Goal: Entertainment & Leisure: Consume media (video, audio)

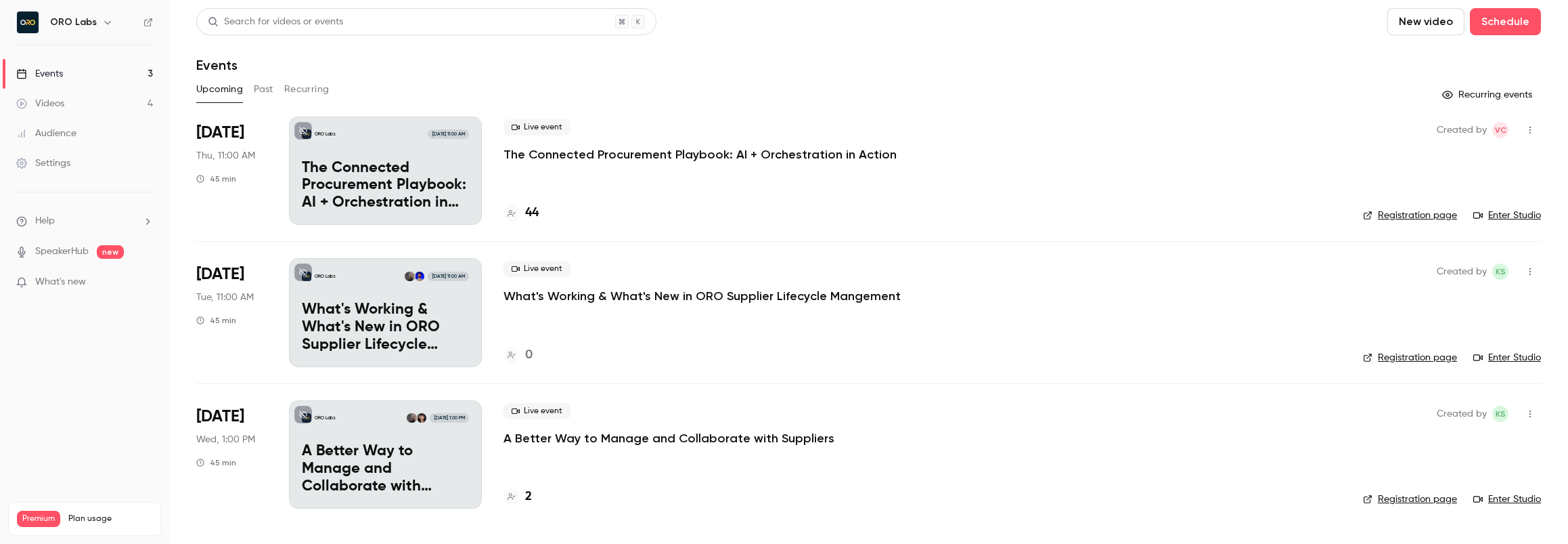
click at [58, 106] on div "Videos" at bounding box center [40, 104] width 48 height 14
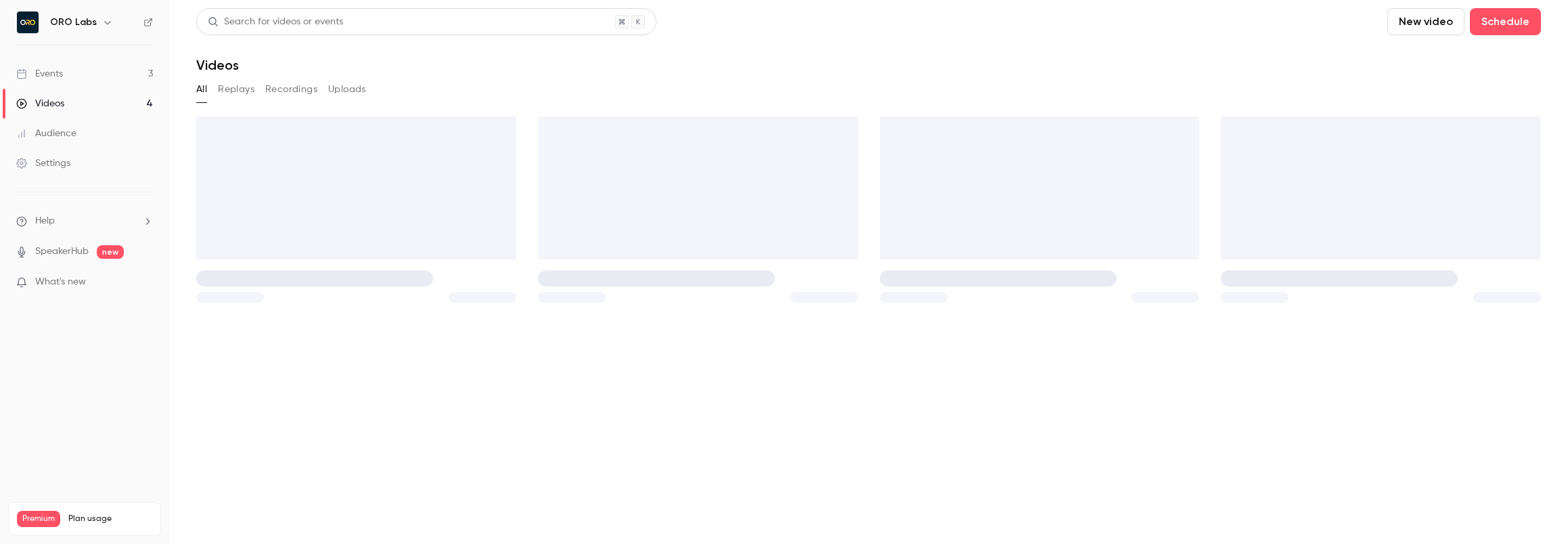
click at [281, 94] on button "Recordings" at bounding box center [291, 89] width 52 height 21
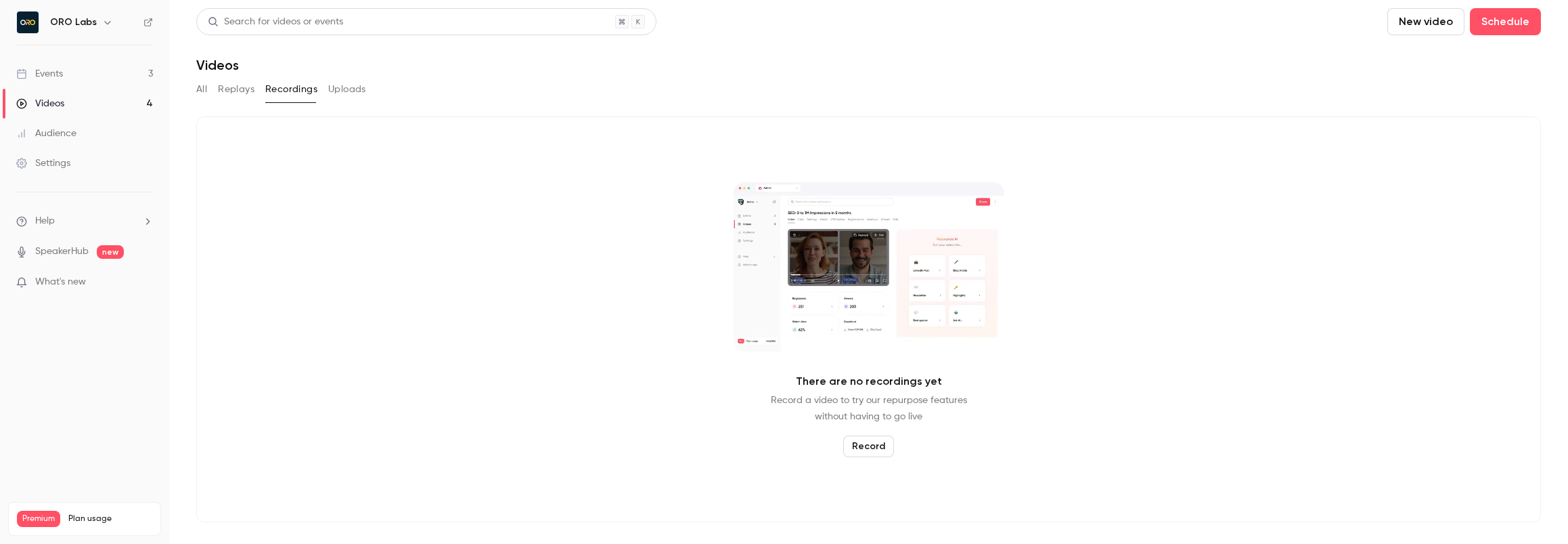
click at [243, 89] on button "Replays" at bounding box center [236, 89] width 37 height 21
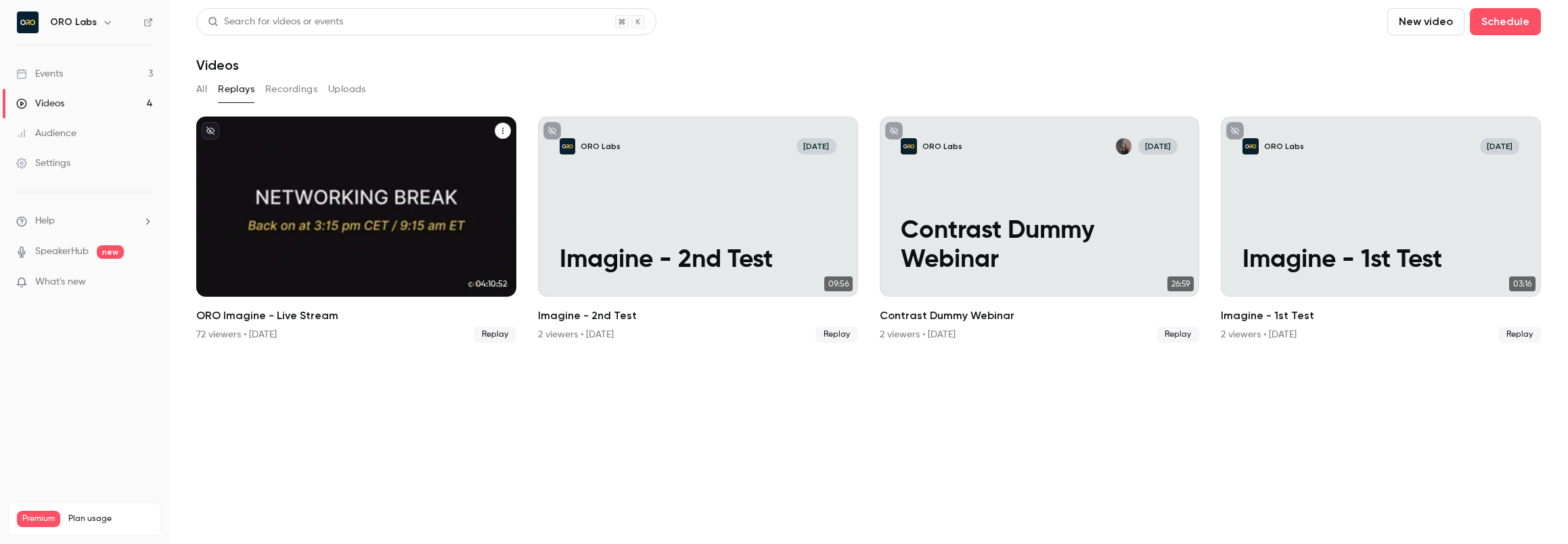
click at [288, 156] on div "ORO Labs [DATE] ORO Imagine - Live Stream" at bounding box center [356, 207] width 320 height 180
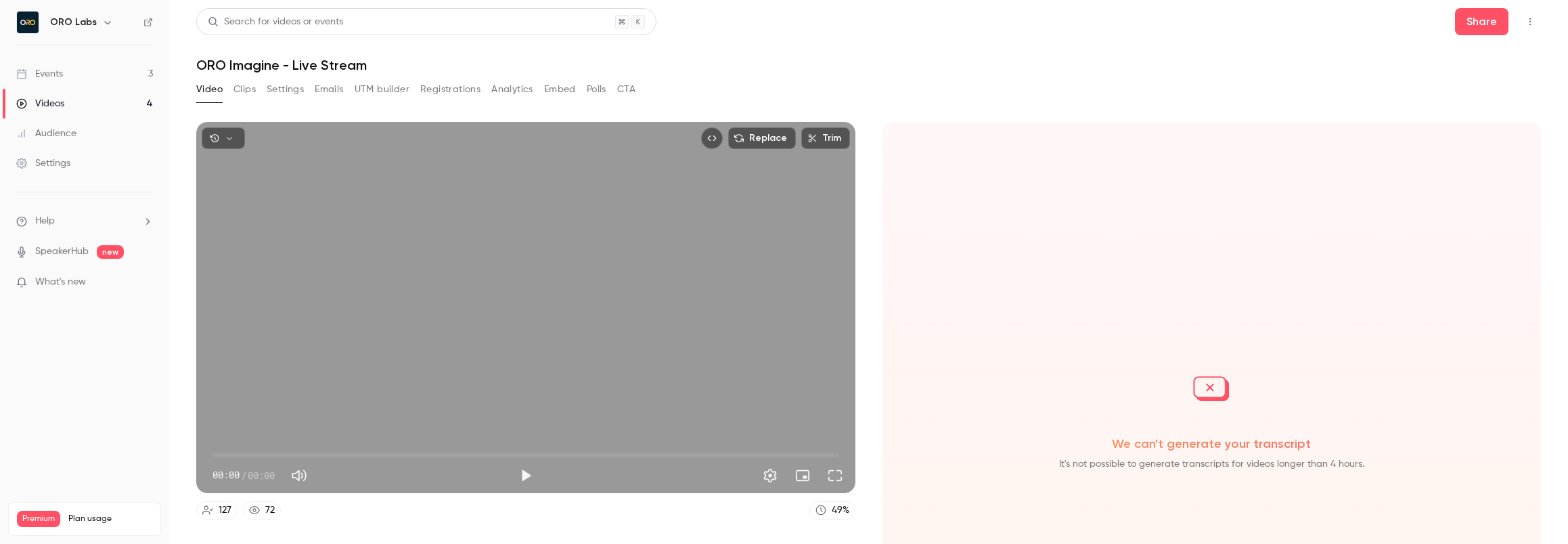
click at [230, 140] on icon "button" at bounding box center [229, 138] width 9 height 9
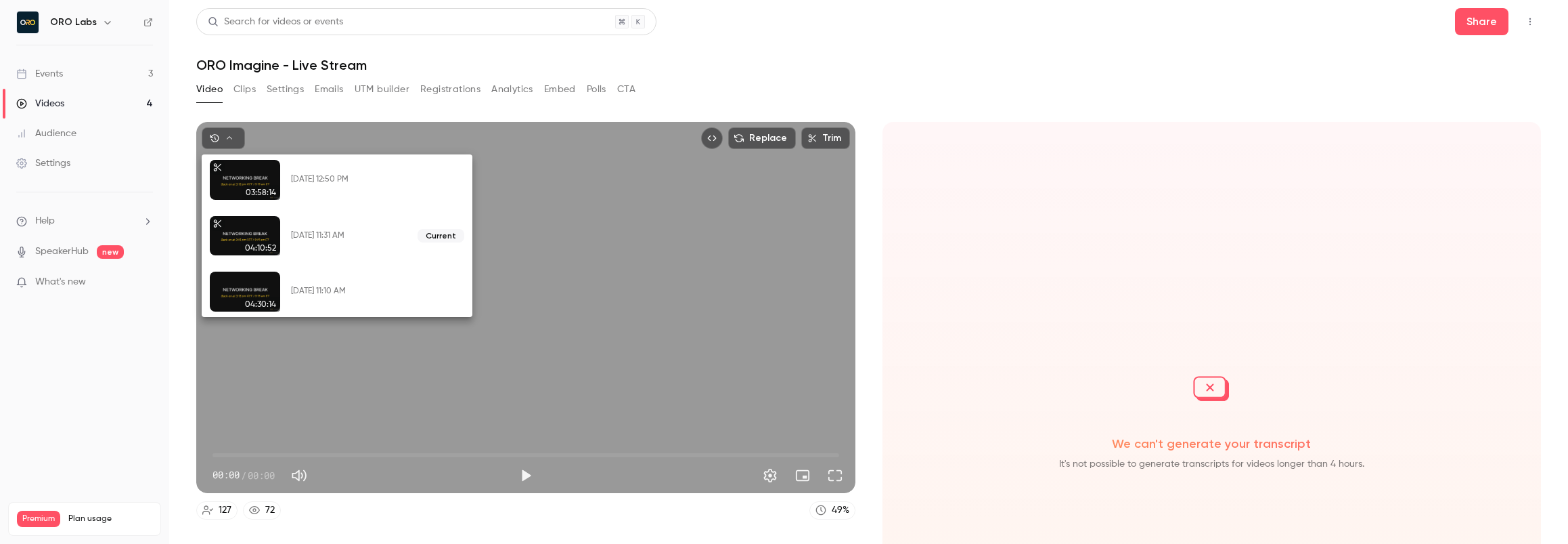
click at [230, 140] on div at bounding box center [784, 272] width 1568 height 544
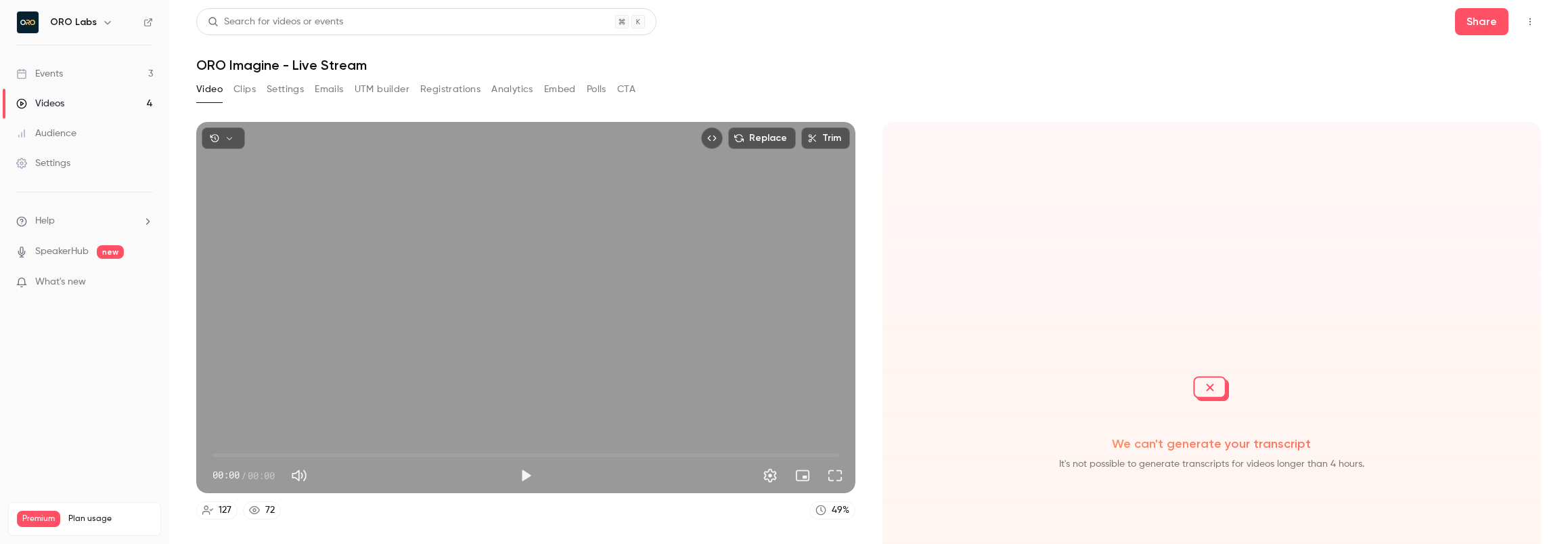
click at [491, 109] on div "Replace Trim 00:00 00:00 / 00:00 127 72 49 % Downloads Webinar recording Local …" at bounding box center [868, 307] width 1345 height 404
click at [238, 90] on button "Clips" at bounding box center [244, 89] width 22 height 21
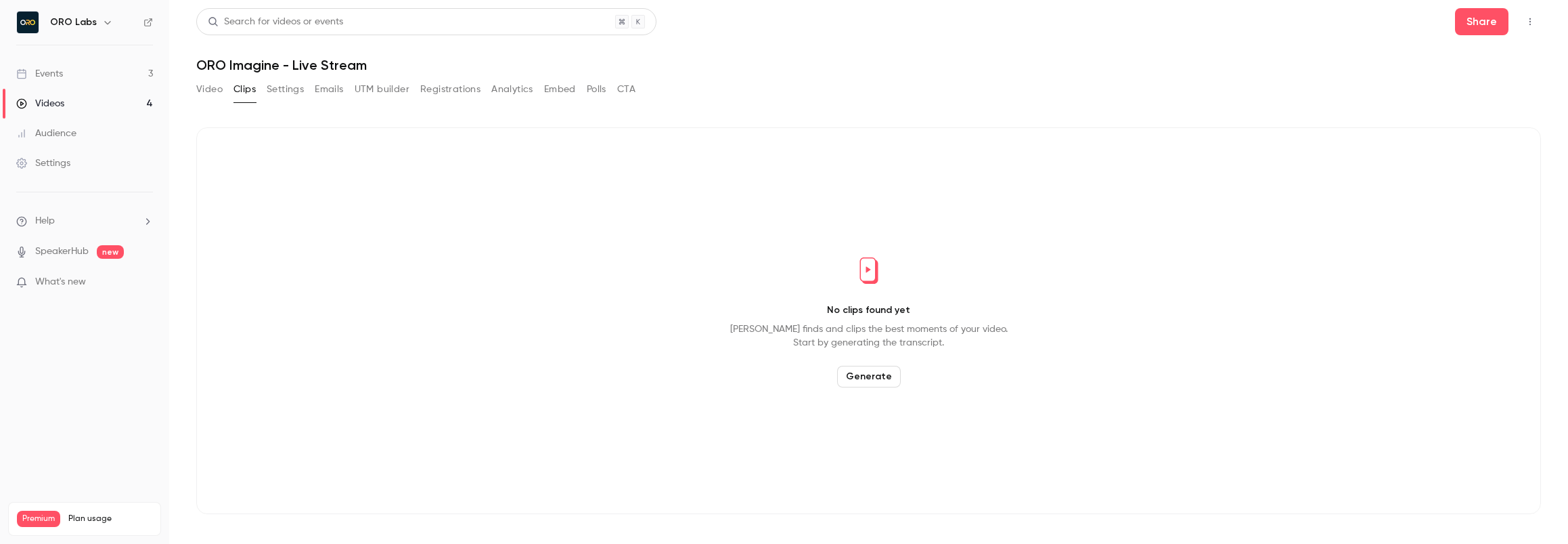
click at [280, 90] on button "Settings" at bounding box center [285, 89] width 37 height 21
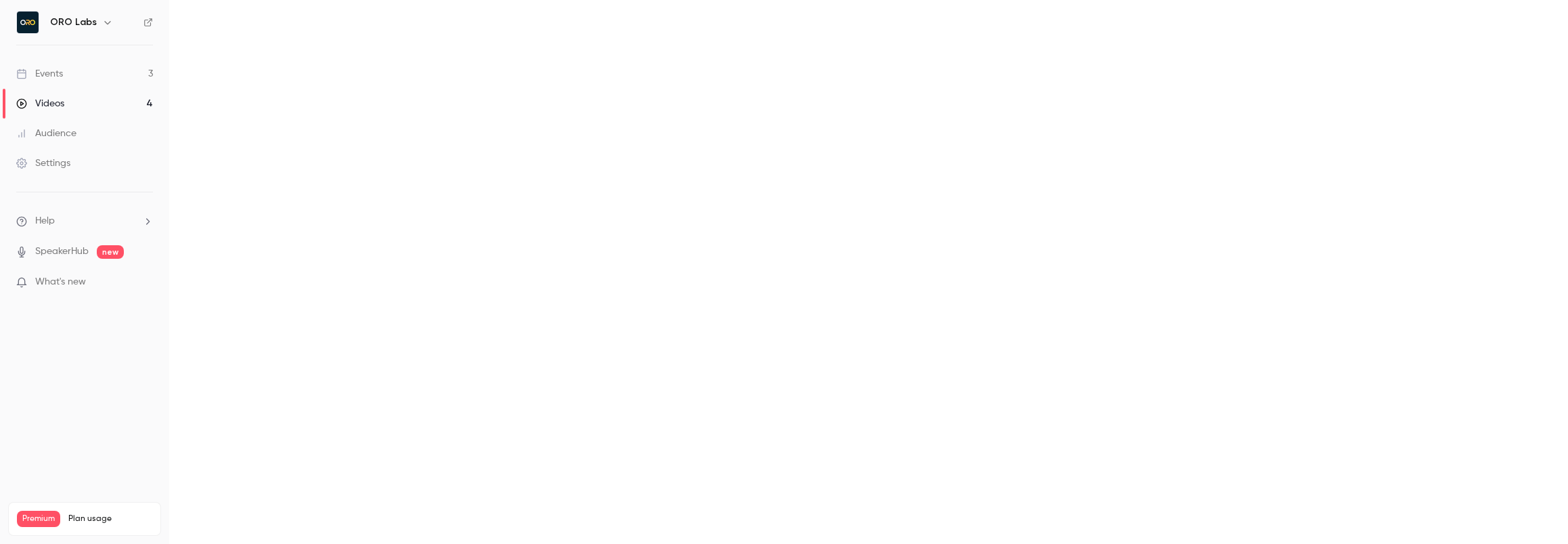
click at [105, 17] on icon "button" at bounding box center [107, 22] width 11 height 11
click at [105, 21] on div at bounding box center [784, 272] width 1568 height 544
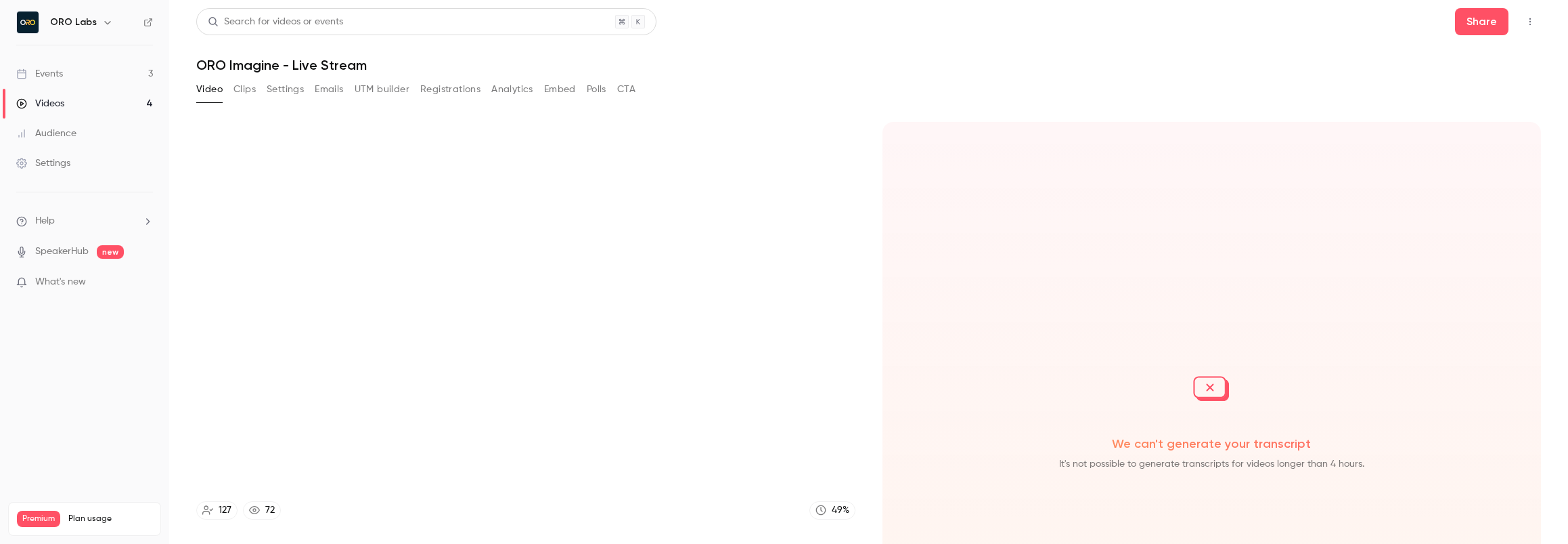
click at [1527, 17] on icon "Top Bar Actions" at bounding box center [1530, 21] width 11 height 9
click at [1526, 21] on div at bounding box center [784, 272] width 1568 height 544
click at [145, 20] on icon at bounding box center [147, 21] width 8 height 8
click at [46, 172] on link "Settings" at bounding box center [84, 163] width 169 height 30
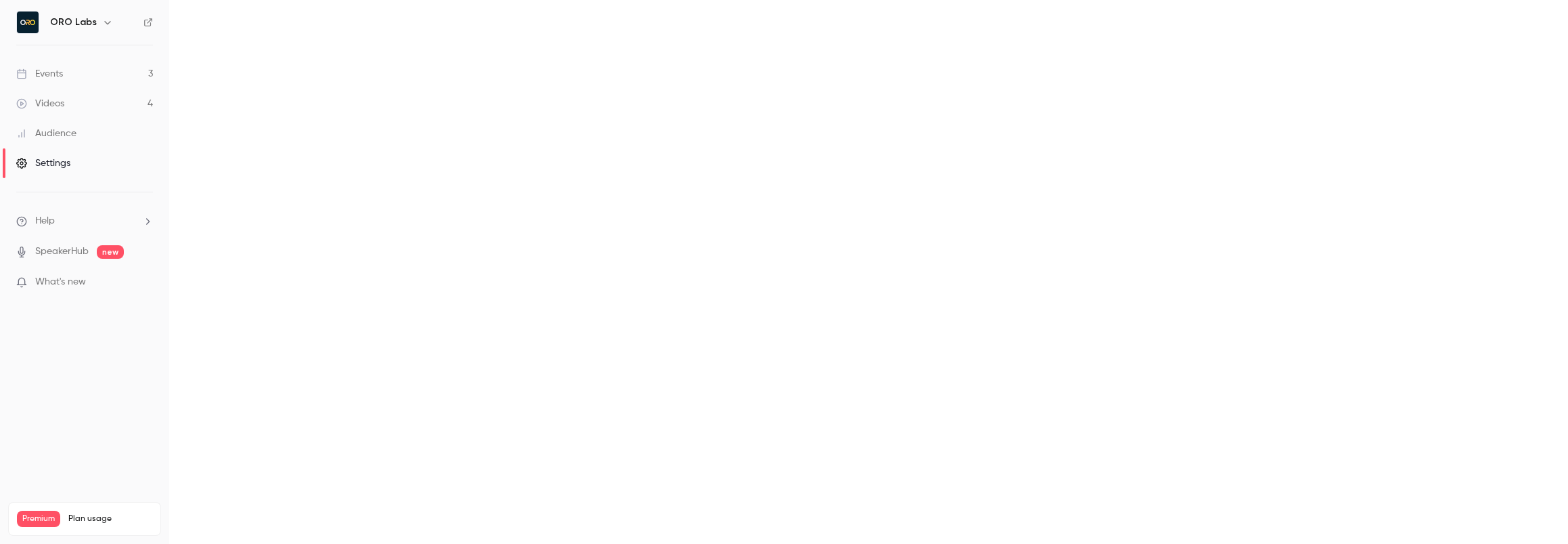
click at [64, 104] on link "Videos 4" at bounding box center [84, 103] width 169 height 30
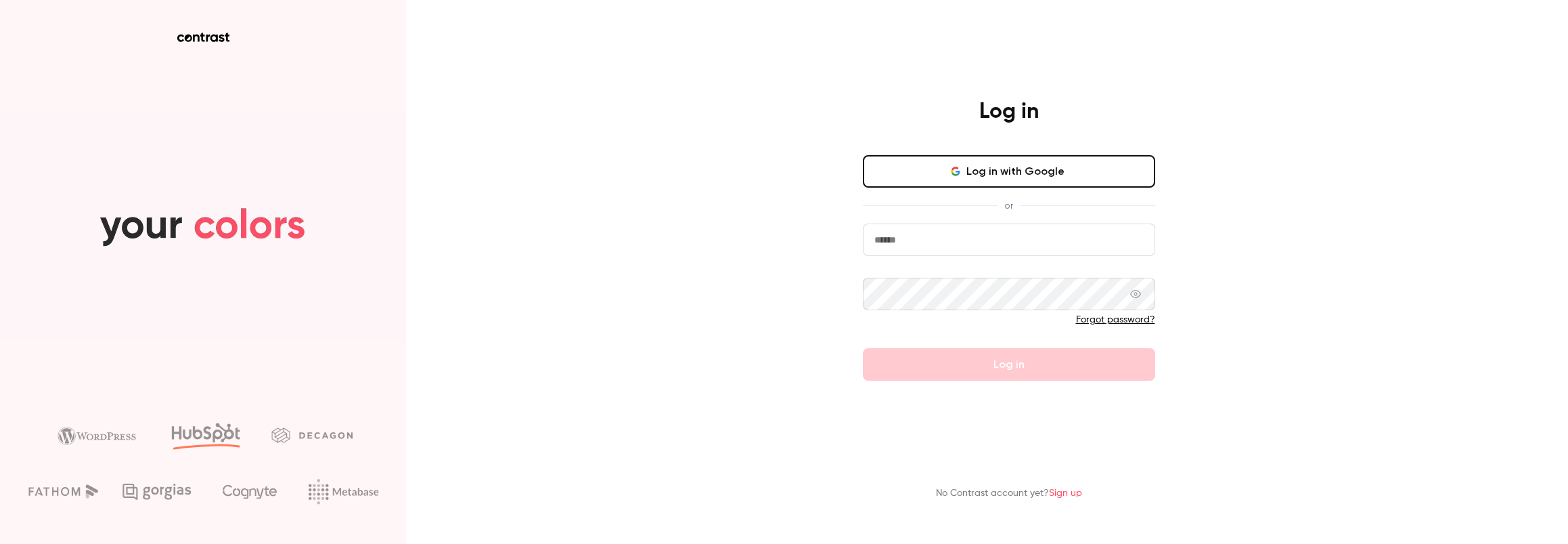
click at [1000, 158] on button "Log in with Google" at bounding box center [1009, 172] width 292 height 33
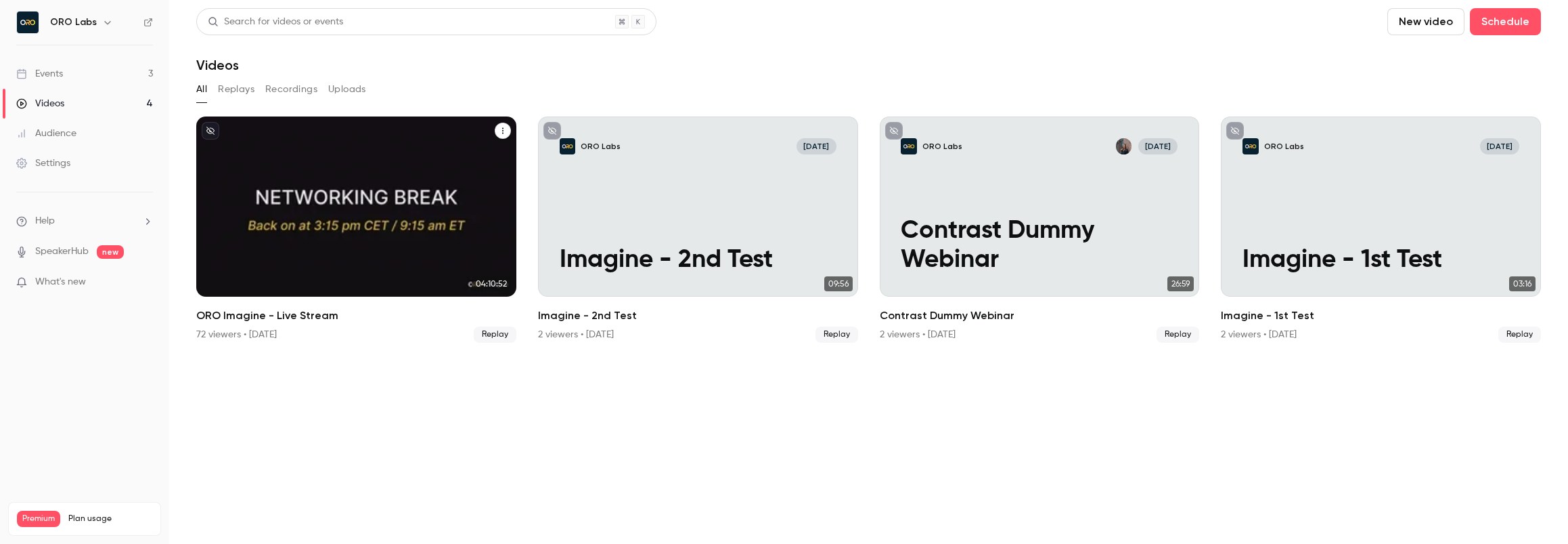
click at [362, 190] on div "ORO Labs [DATE] ORO Imagine - Live Stream" at bounding box center [356, 207] width 320 height 180
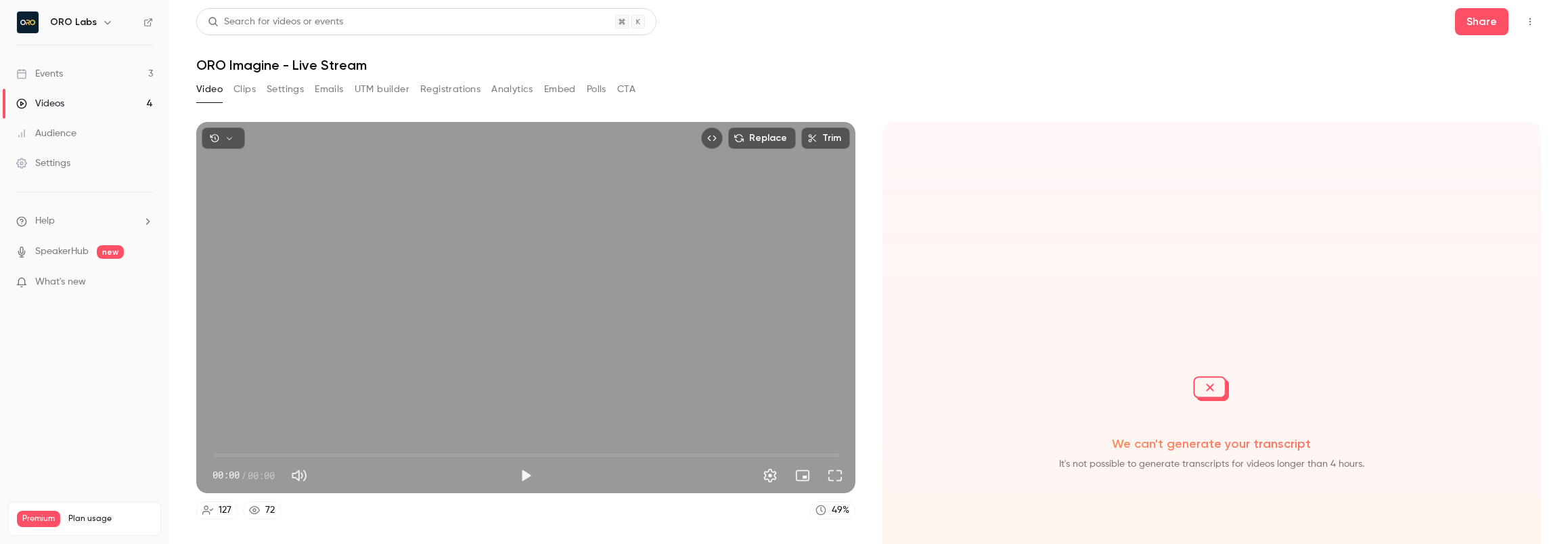
click at [295, 89] on button "Settings" at bounding box center [285, 89] width 37 height 21
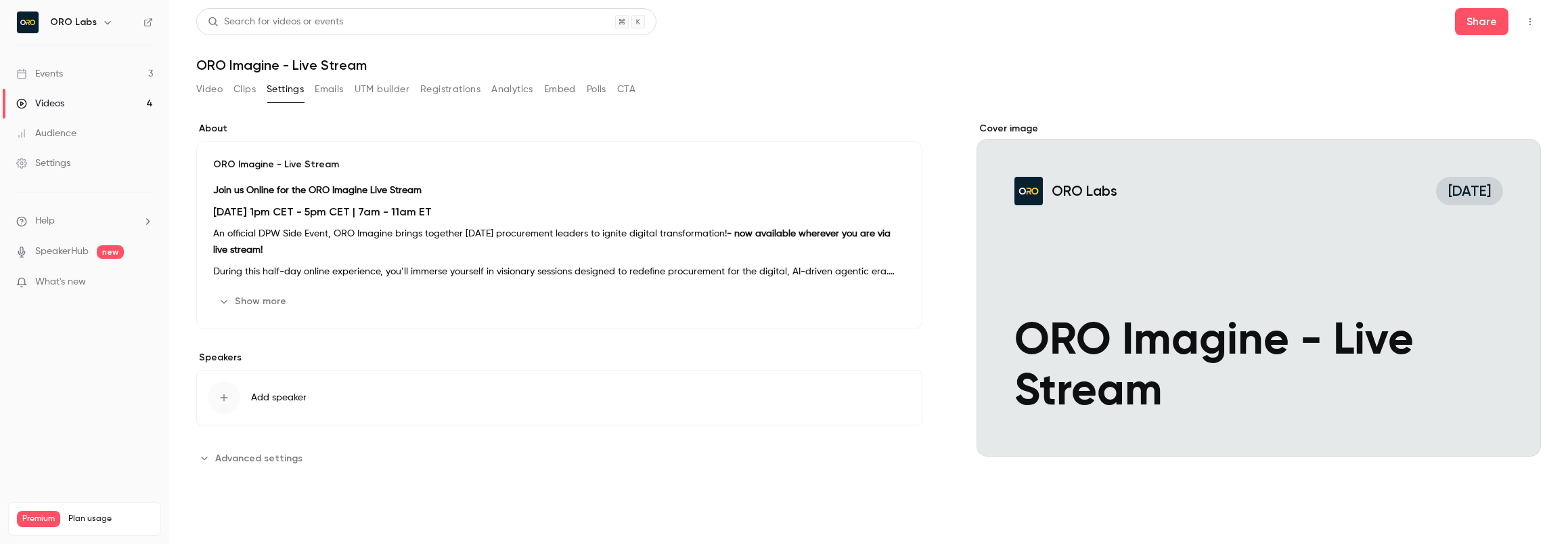
click at [245, 84] on button "Clips" at bounding box center [244, 89] width 22 height 21
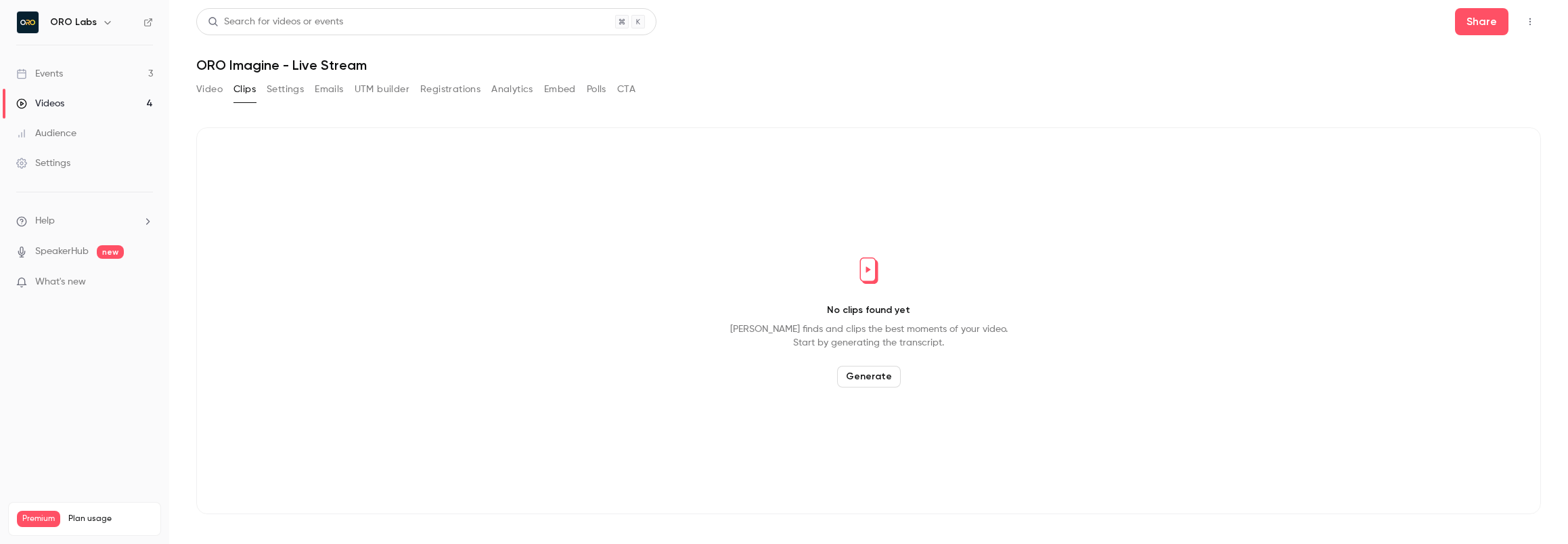
click at [560, 88] on button "Embed" at bounding box center [560, 89] width 32 height 21
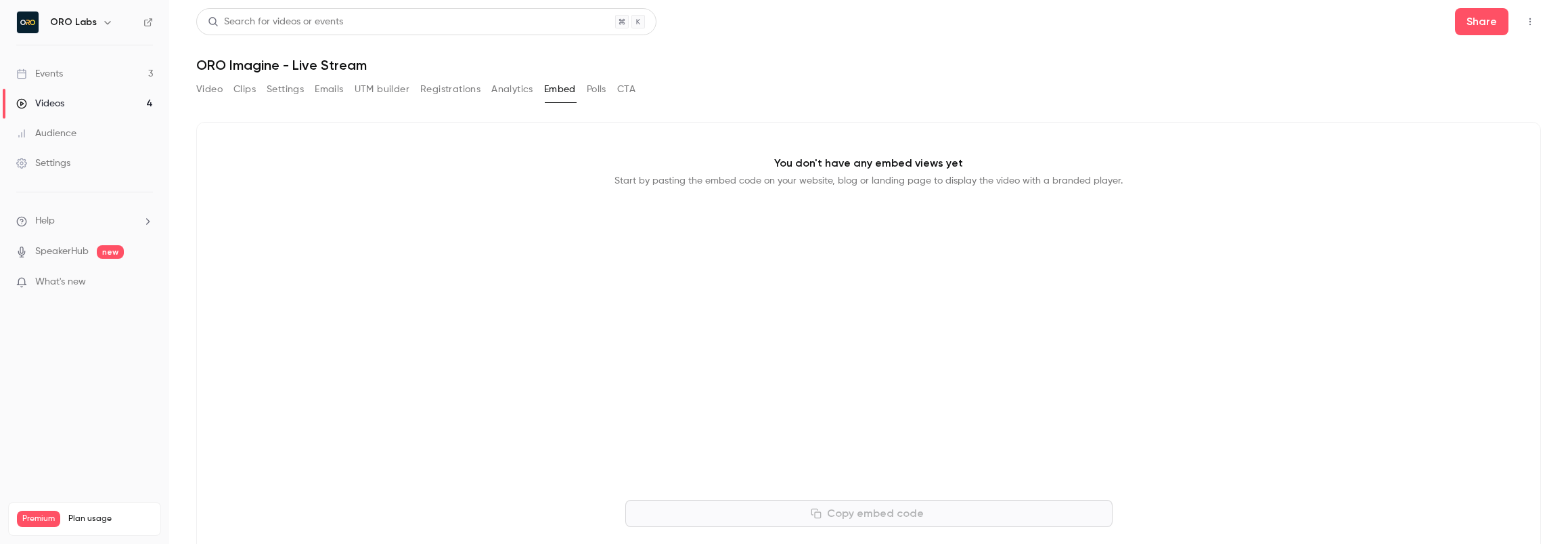
click at [604, 89] on button "Polls" at bounding box center [596, 89] width 20 height 21
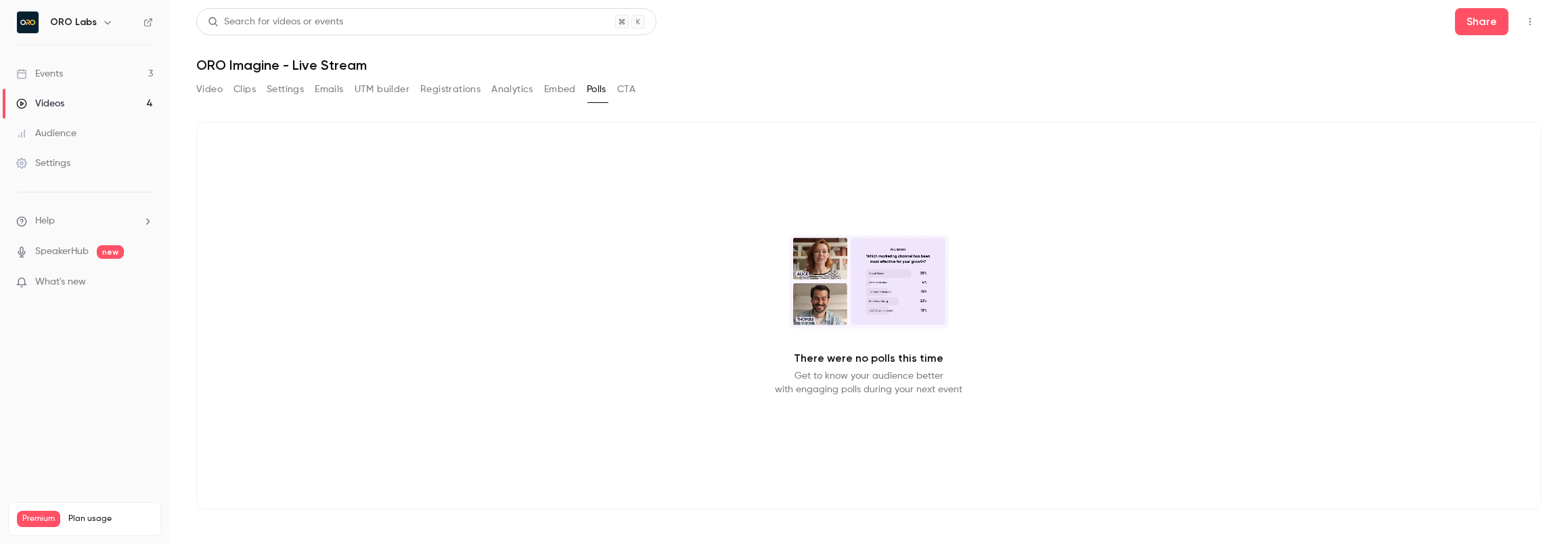
click at [624, 92] on button "CTA" at bounding box center [626, 89] width 18 height 21
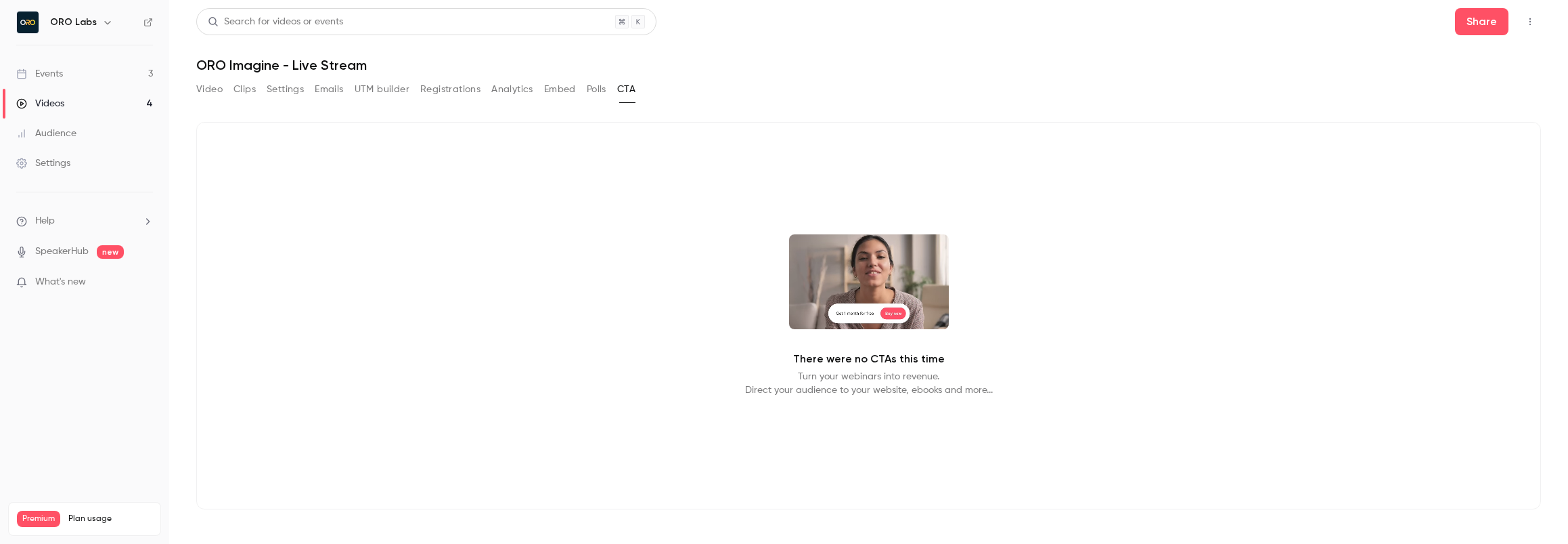
click at [597, 90] on button "Polls" at bounding box center [596, 89] width 20 height 21
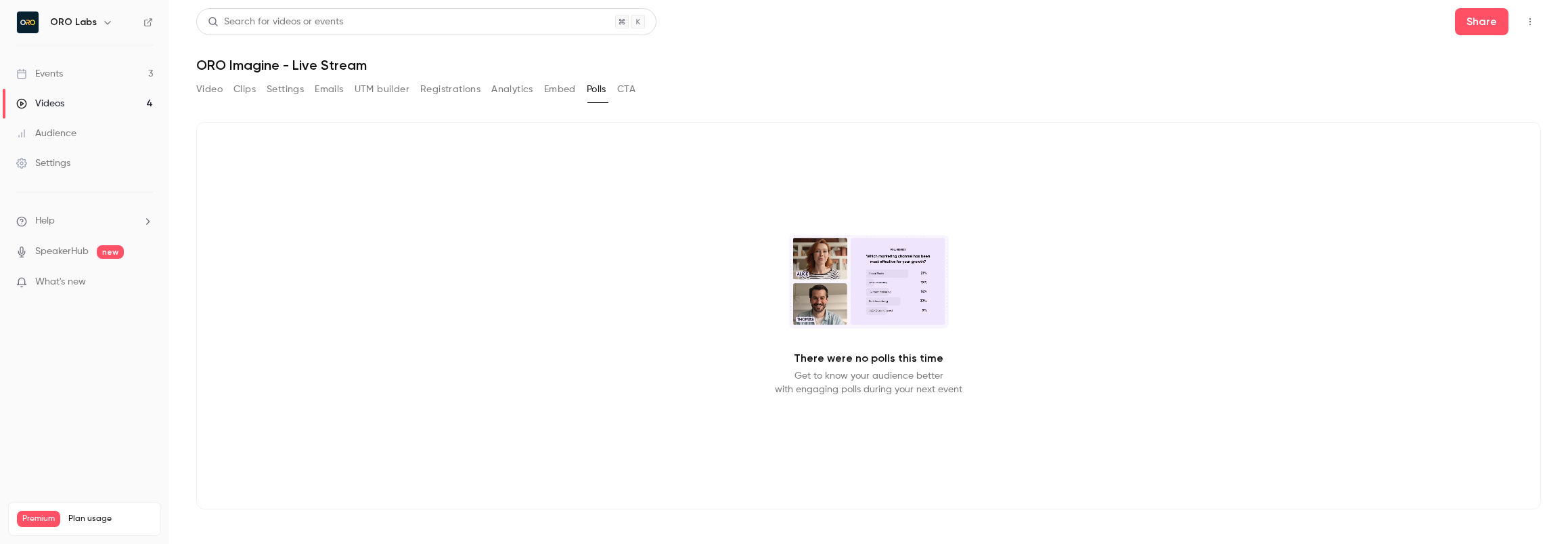
click at [556, 92] on button "Embed" at bounding box center [560, 89] width 32 height 21
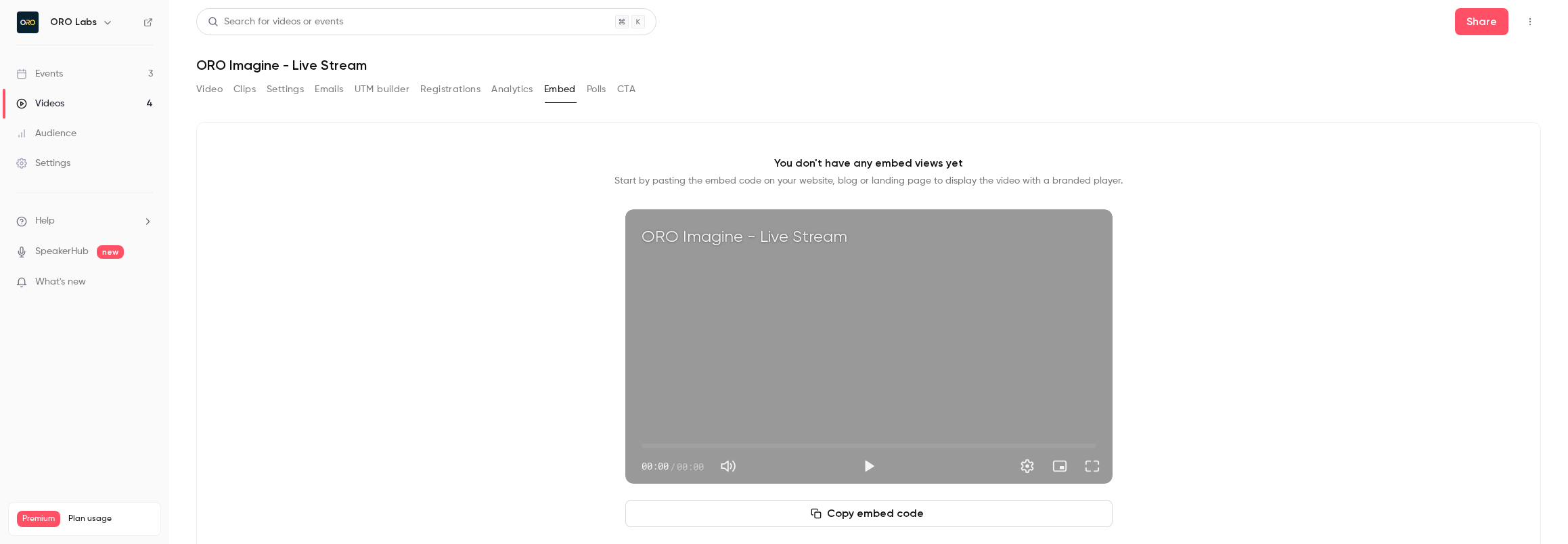
click at [218, 89] on button "Video" at bounding box center [209, 89] width 27 height 21
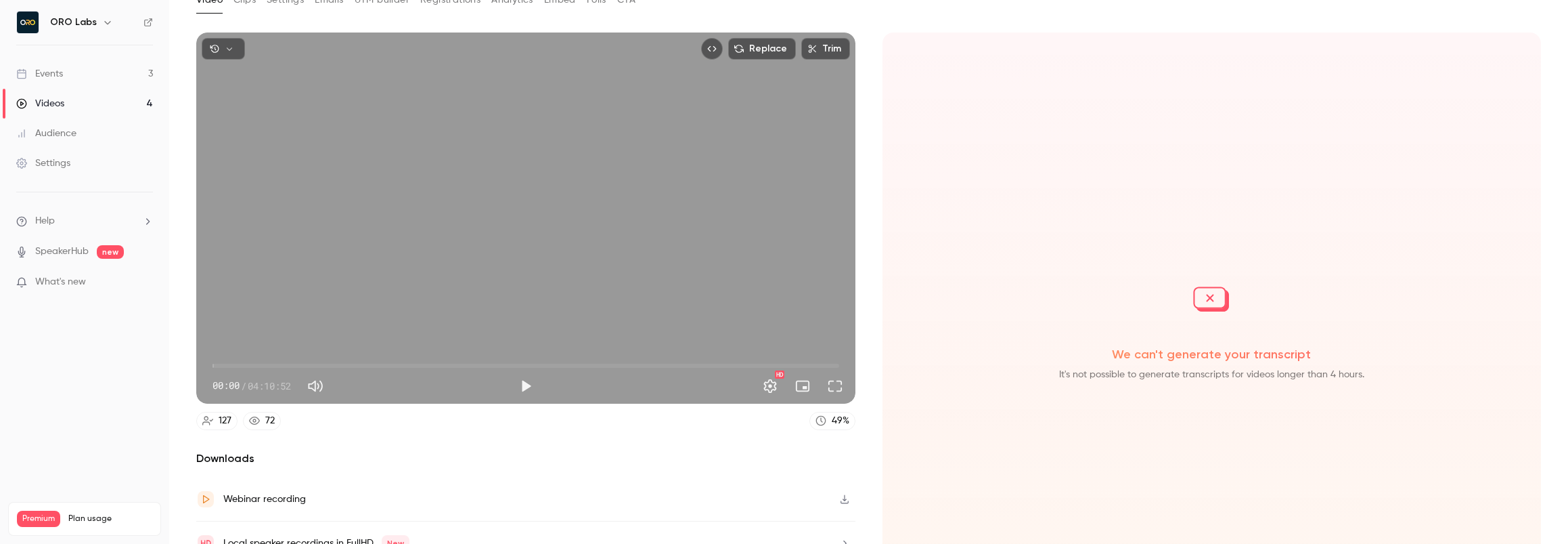
scroll to position [154, 0]
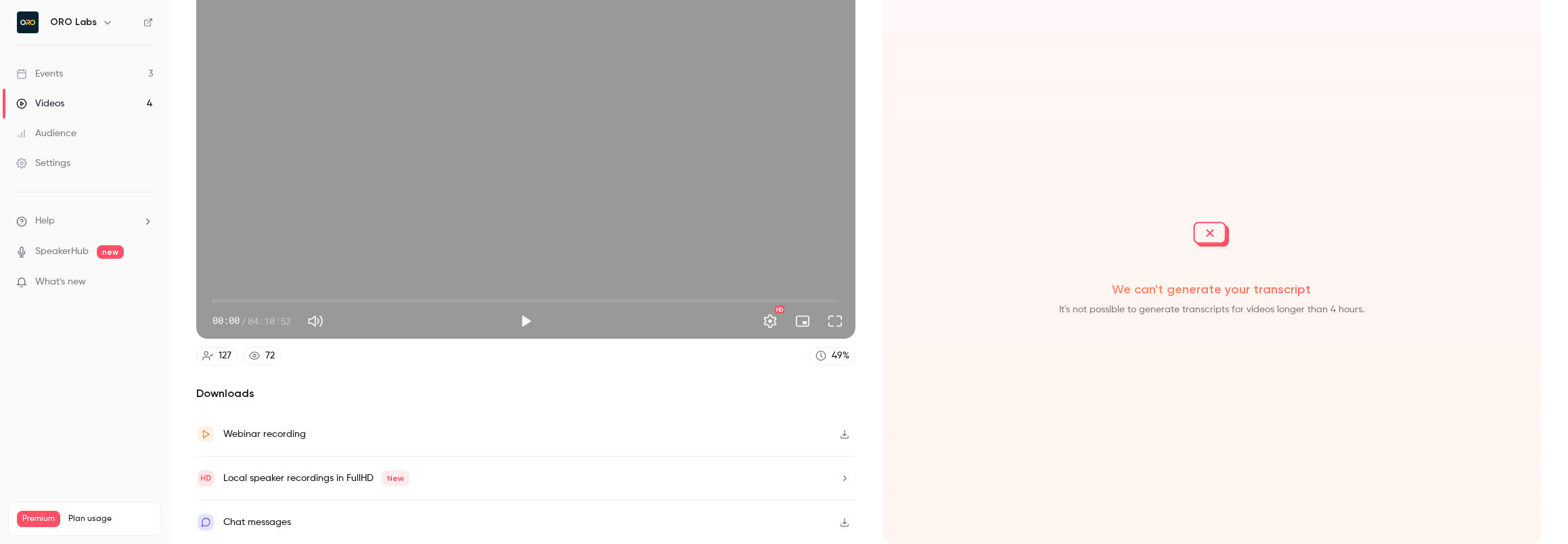
click at [766, 473] on div "Local speaker recordings in FullHD New" at bounding box center [526, 478] width 659 height 44
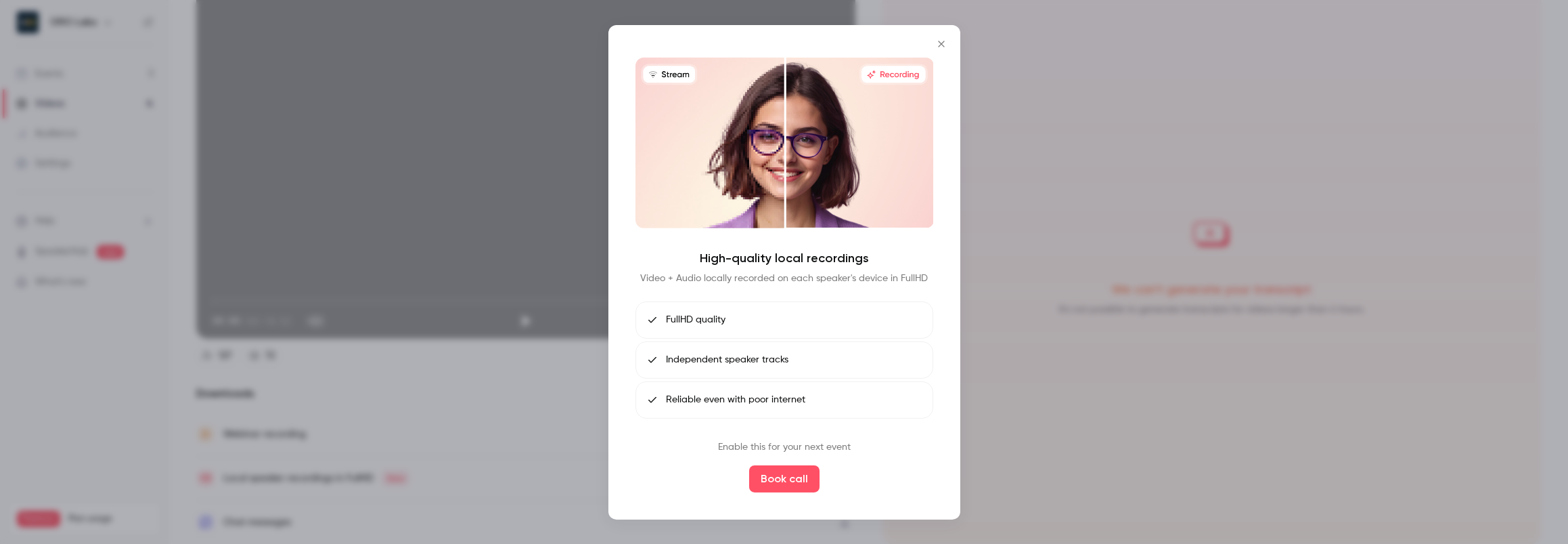
click at [944, 44] on icon "Close" at bounding box center [941, 43] width 16 height 11
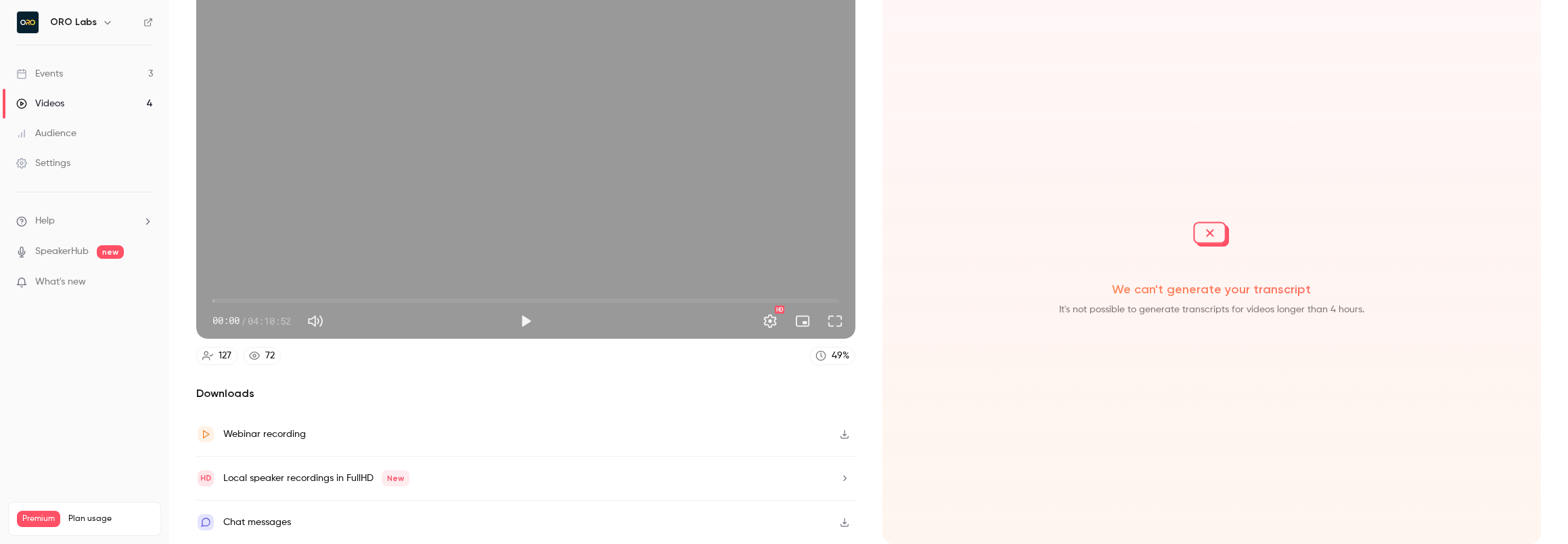
click at [677, 484] on div "Local speaker recordings in FullHD New" at bounding box center [526, 478] width 659 height 44
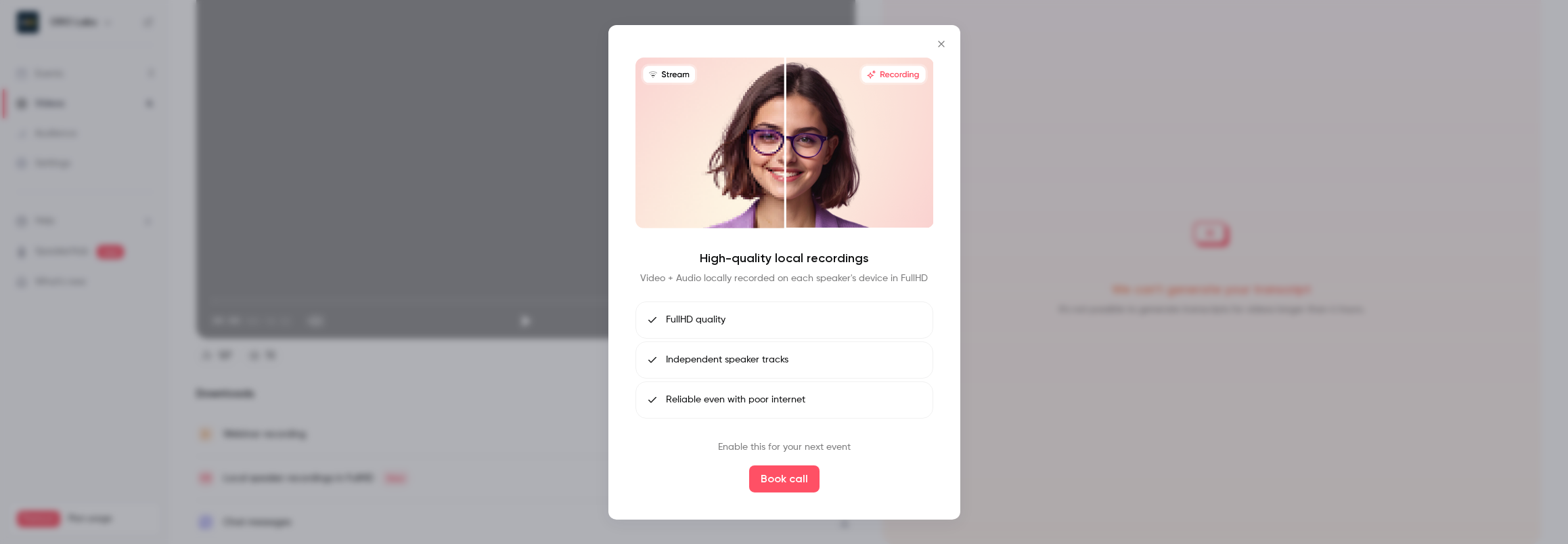
click at [943, 47] on icon "Close" at bounding box center [941, 43] width 16 height 11
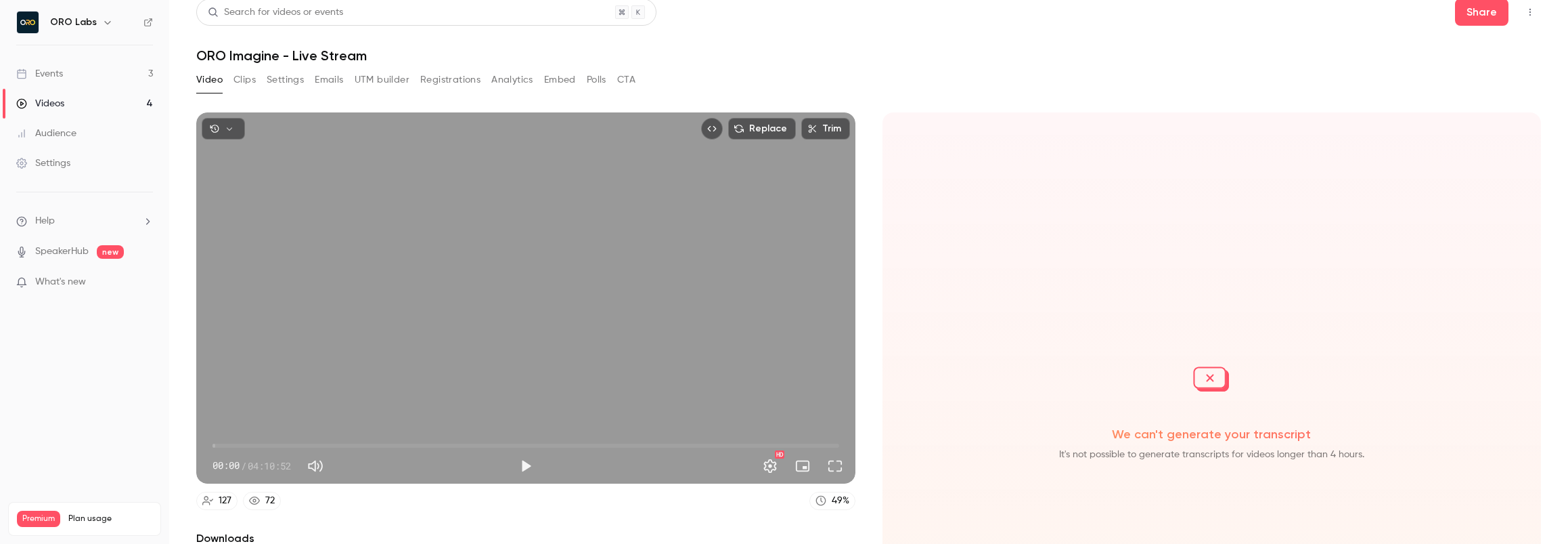
scroll to position [0, 0]
